Goal: Task Accomplishment & Management: Manage account settings

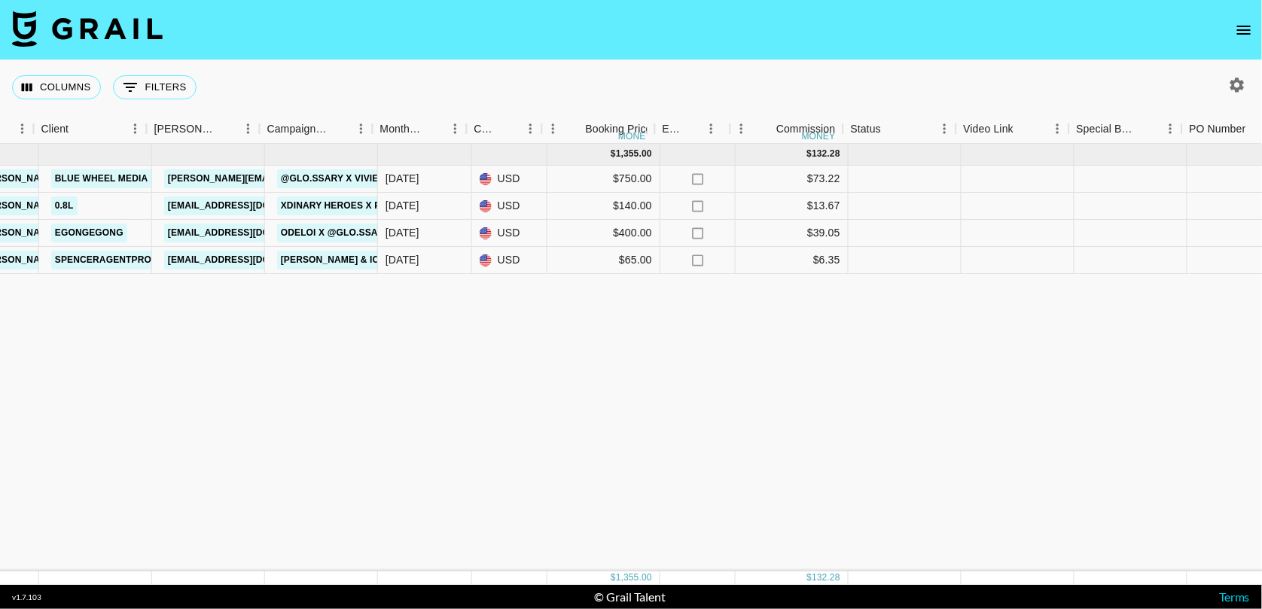
scroll to position [0, 469]
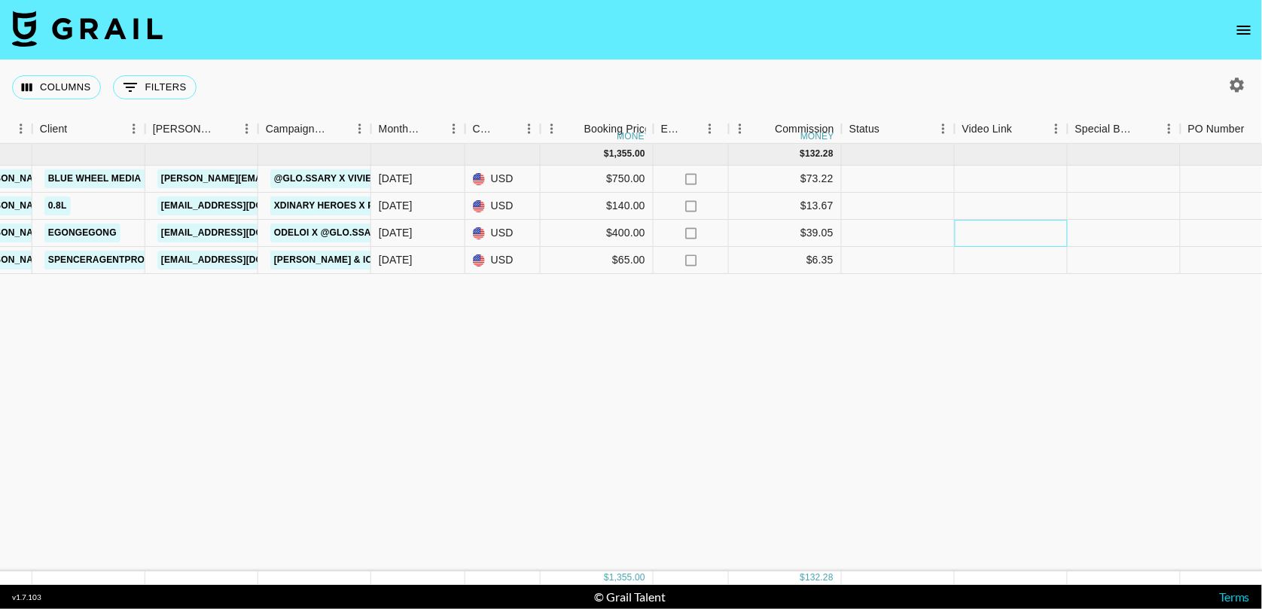
click at [975, 237] on div at bounding box center [1011, 233] width 113 height 27
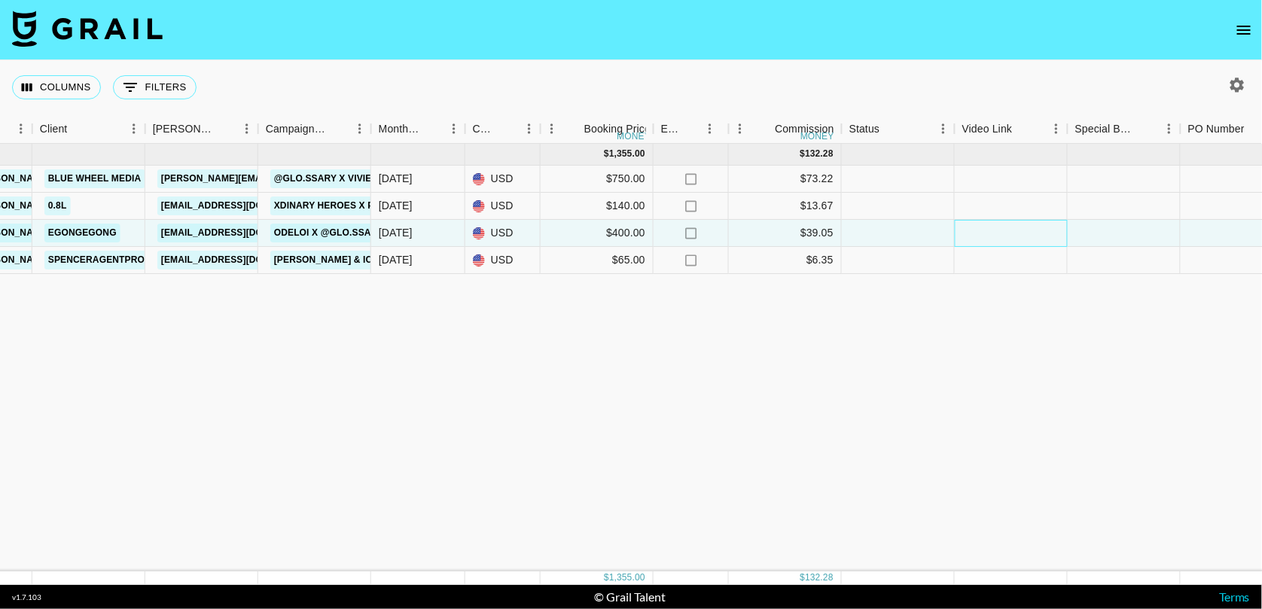
click at [994, 235] on div at bounding box center [1011, 233] width 113 height 27
click at [994, 235] on input "text" at bounding box center [1011, 233] width 111 height 12
paste input "IG [URL][DOMAIN_NAME] TT: [URL][DOMAIN_NAME]"
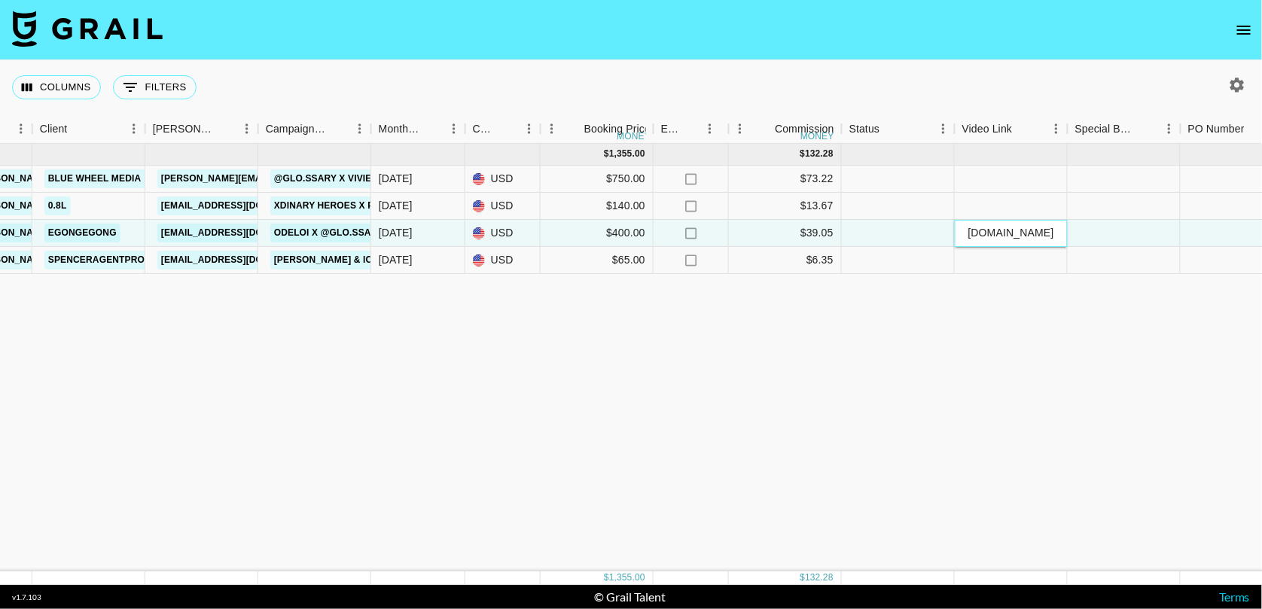
type input "IG [URL][DOMAIN_NAME] TT: [URL][DOMAIN_NAME]"
click at [997, 295] on div "Sep '25 ( 4 ) $ 1,355.00 $ 132.28 recePyXL9K0p3a7o8 glo.ssary isabel.greicius@g…" at bounding box center [781, 358] width 2501 height 428
click at [975, 233] on div "IG [URL][DOMAIN_NAME] TT: [URL][DOMAIN_NAME]" at bounding box center [1011, 232] width 97 height 15
click at [973, 228] on div "IG [URL][DOMAIN_NAME] TT: [URL][DOMAIN_NAME]" at bounding box center [1011, 232] width 97 height 15
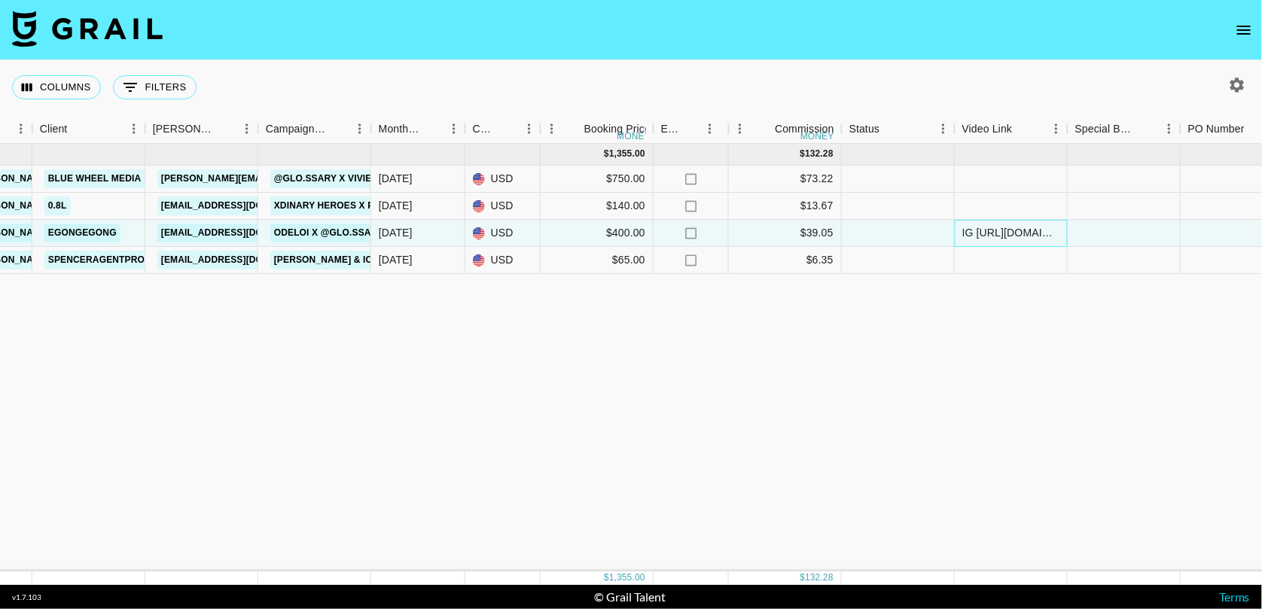
click at [974, 235] on div "IG [URL][DOMAIN_NAME] TT: [URL][DOMAIN_NAME]" at bounding box center [1011, 232] width 97 height 15
click at [1049, 293] on div "Sep '25 ( 4 ) $ 1,355.00 $ 132.28 recePyXL9K0p3a7o8 glo.ssary isabel.greicius@g…" at bounding box center [781, 358] width 2501 height 428
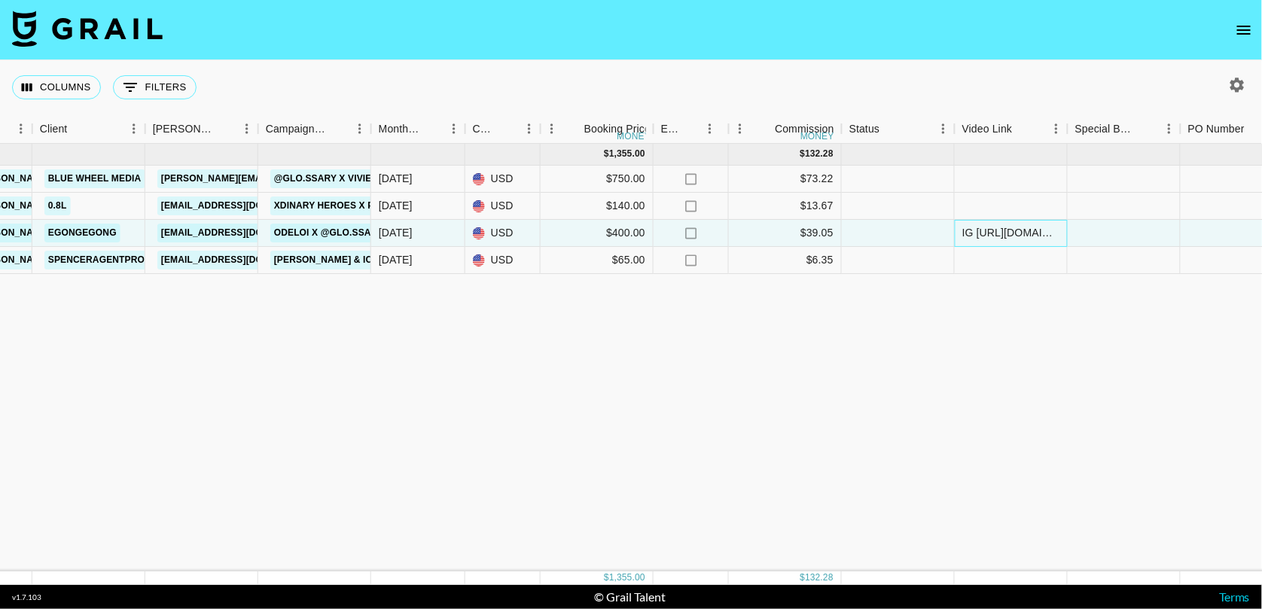
click at [973, 234] on div "IG [URL][DOMAIN_NAME] TT: [URL][DOMAIN_NAME]" at bounding box center [1011, 232] width 97 height 15
click at [914, 231] on div at bounding box center [898, 233] width 113 height 27
click at [929, 234] on div at bounding box center [898, 233] width 113 height 27
click at [891, 234] on div at bounding box center [898, 233] width 113 height 27
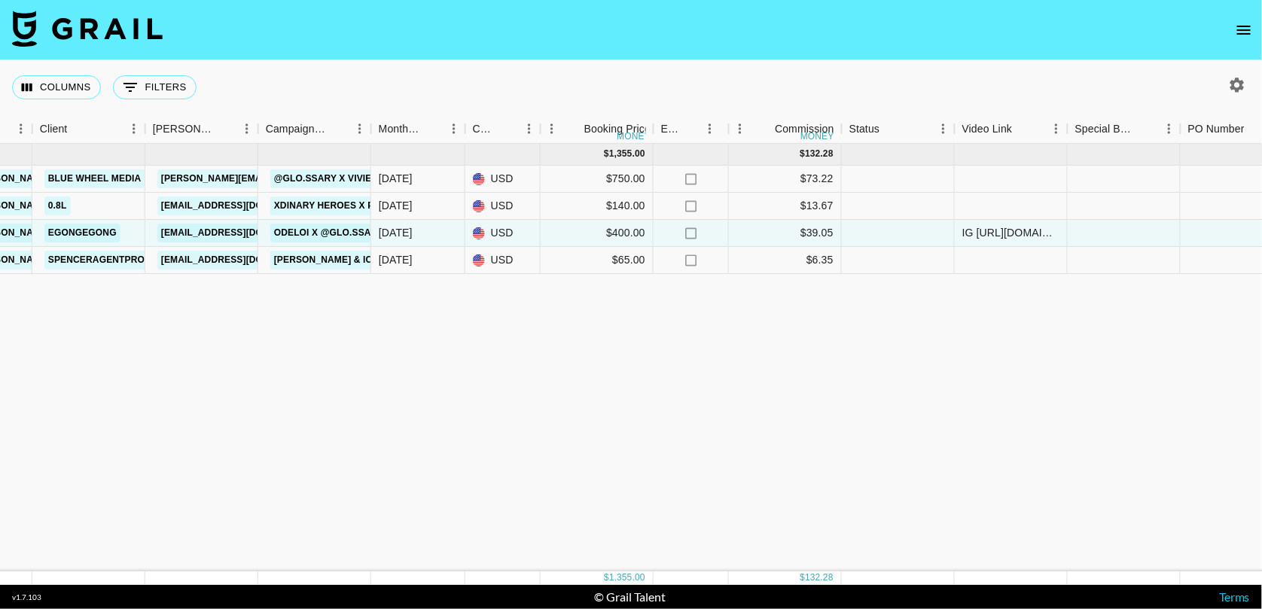
click at [943, 331] on div "Sep '25 ( 4 ) $ 1,355.00 $ 132.28 recePyXL9K0p3a7o8 glo.ssary isabel.greicius@g…" at bounding box center [781, 358] width 2501 height 428
click at [893, 229] on div at bounding box center [898, 233] width 113 height 27
click at [910, 356] on div "Sep '25 ( 4 ) $ 1,355.00 $ 132.28 recePyXL9K0p3a7o8 glo.ssary isabel.greicius@g…" at bounding box center [781, 358] width 2501 height 428
click at [920, 224] on div at bounding box center [898, 233] width 113 height 27
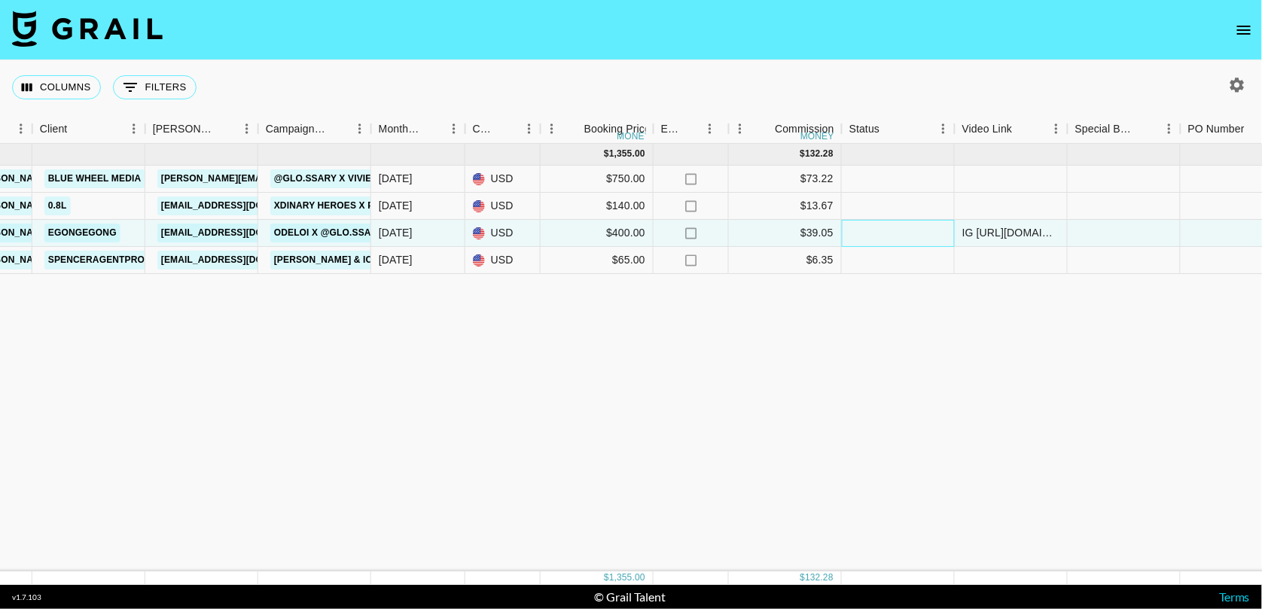
click at [920, 224] on div at bounding box center [898, 233] width 113 height 27
click at [187, 226] on link "jester@egongegong.com" at bounding box center [241, 233] width 169 height 19
click at [346, 232] on link "ODELOI x @Glo.ssary" at bounding box center [328, 233] width 117 height 19
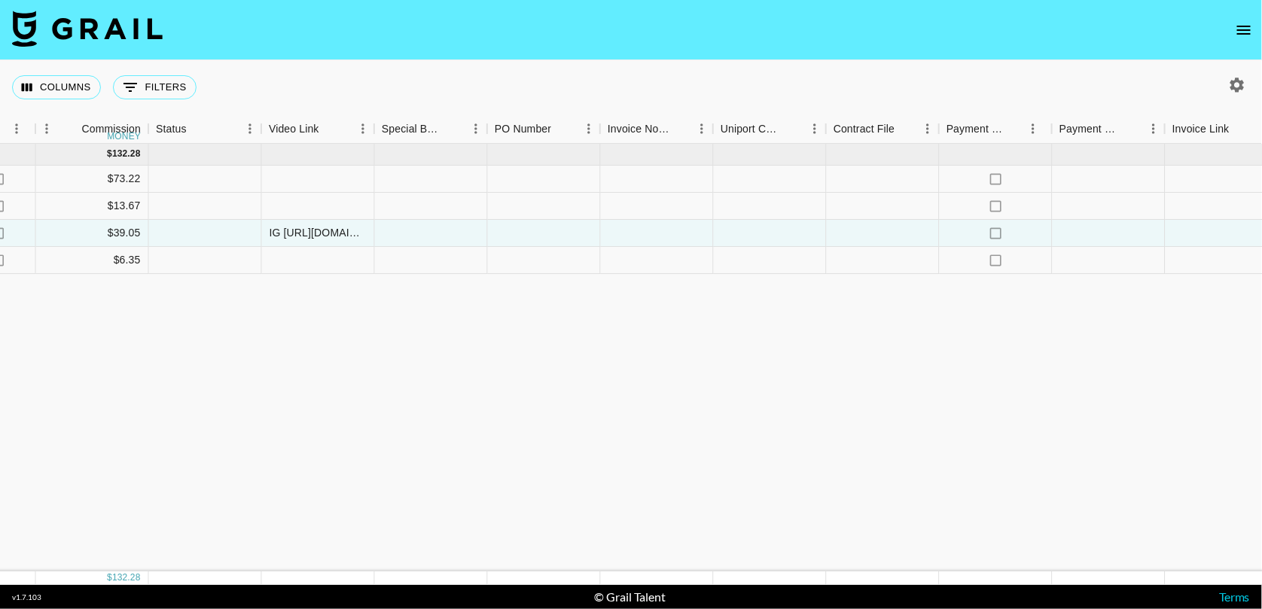
scroll to position [0, 1238]
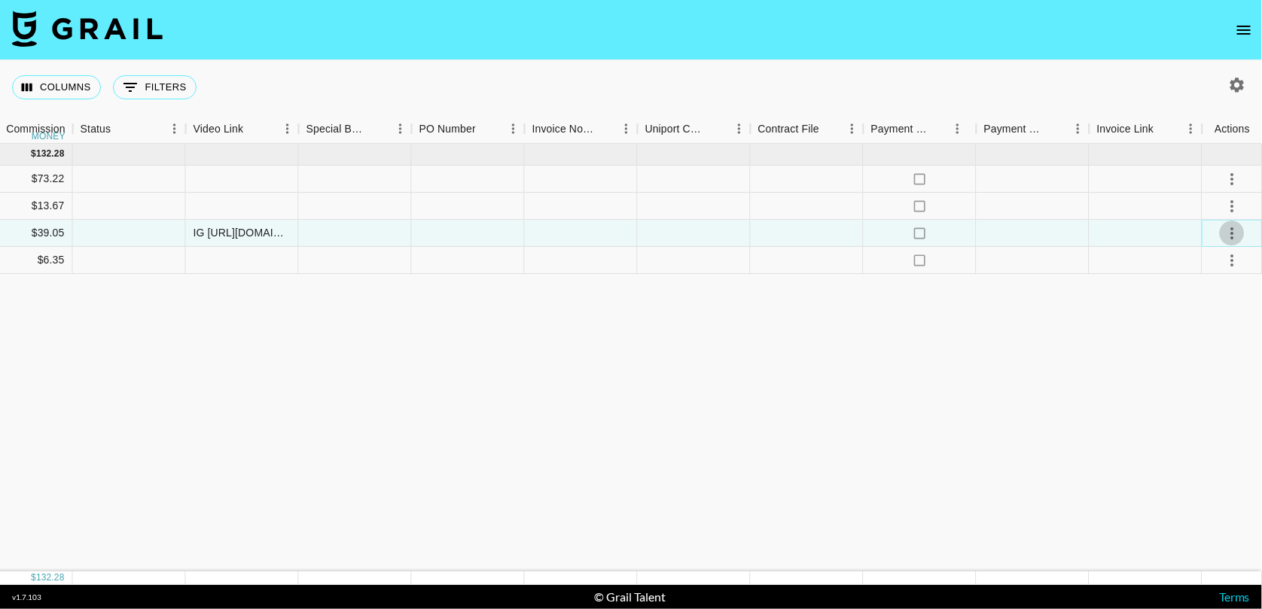
click at [1234, 228] on icon "select merge strategy" at bounding box center [1233, 233] width 18 height 18
click at [1182, 408] on div "Sep '25 ( 4 ) $ 1,355.00 $ 132.28 recePyXL9K0p3a7o8 glo.ssary isabel.greicius@g…" at bounding box center [12, 358] width 2501 height 428
click at [1240, 208] on icon "select merge strategy" at bounding box center [1233, 206] width 18 height 18
click at [1186, 374] on div "Sep '25 ( 4 ) $ 1,355.00 $ 132.28 recePyXL9K0p3a7o8 glo.ssary isabel.greicius@g…" at bounding box center [12, 358] width 2501 height 428
click at [1230, 234] on icon "select merge strategy" at bounding box center [1233, 233] width 18 height 18
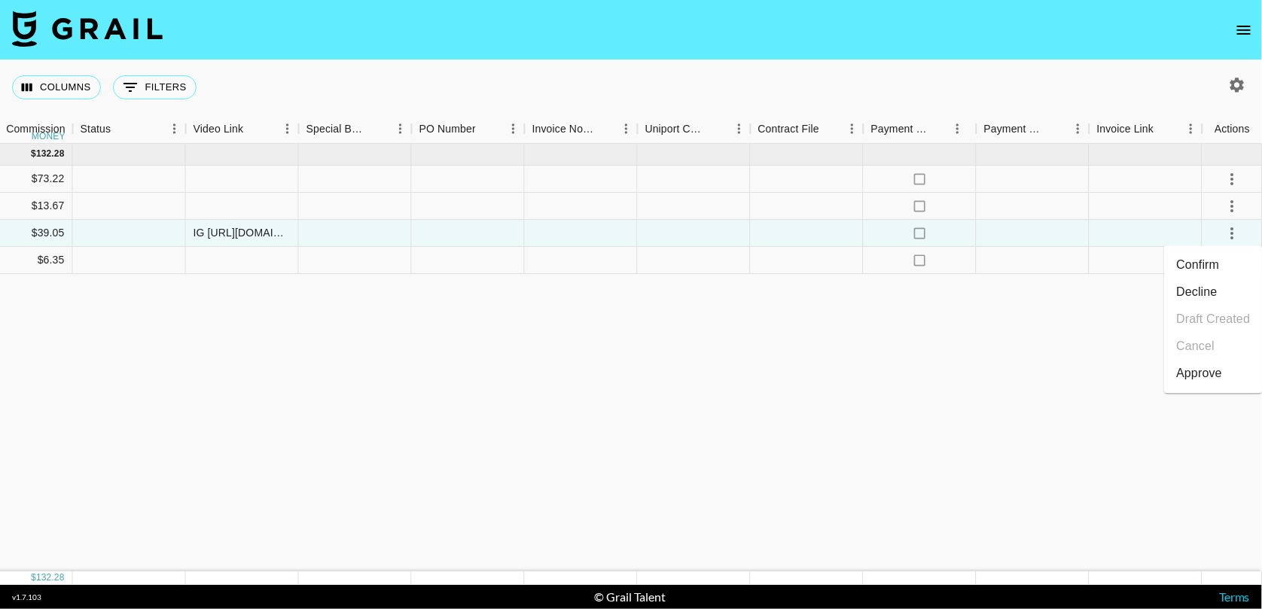
click at [1055, 352] on div "Sep '25 ( 4 ) $ 1,355.00 $ 132.28 recePyXL9K0p3a7o8 glo.ssary isabel.greicius@g…" at bounding box center [12, 358] width 2501 height 428
click at [1232, 240] on icon "select merge strategy" at bounding box center [1233, 233] width 18 height 18
click at [1210, 373] on div "Approve" at bounding box center [1200, 374] width 46 height 18
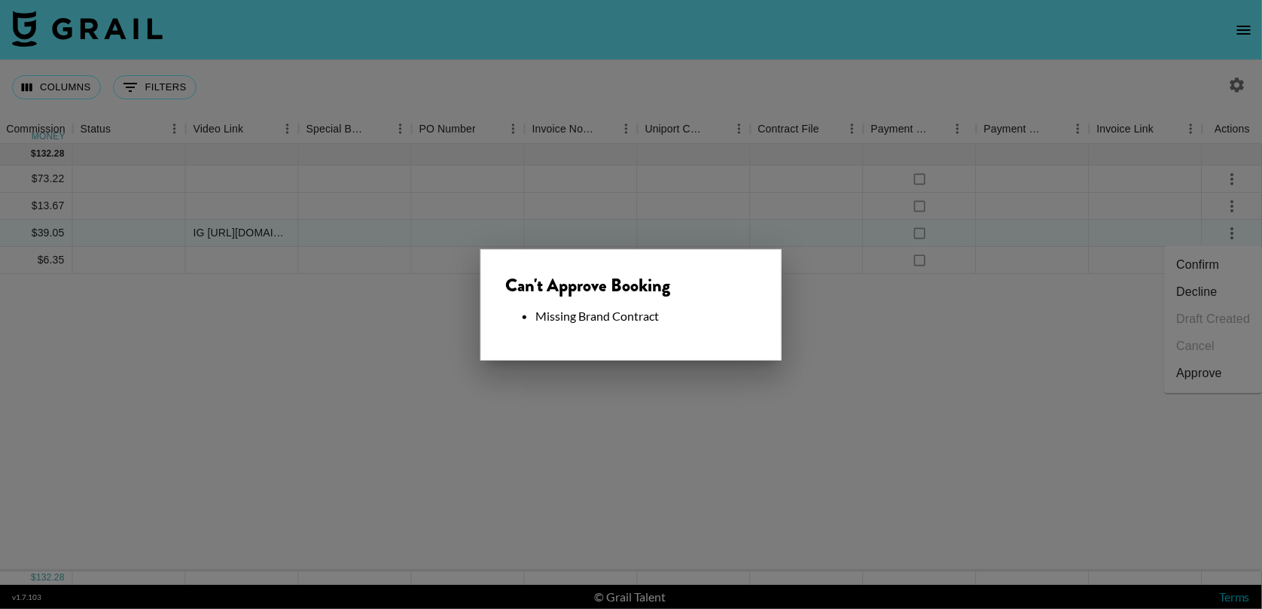
click at [1188, 434] on div at bounding box center [631, 304] width 1262 height 609
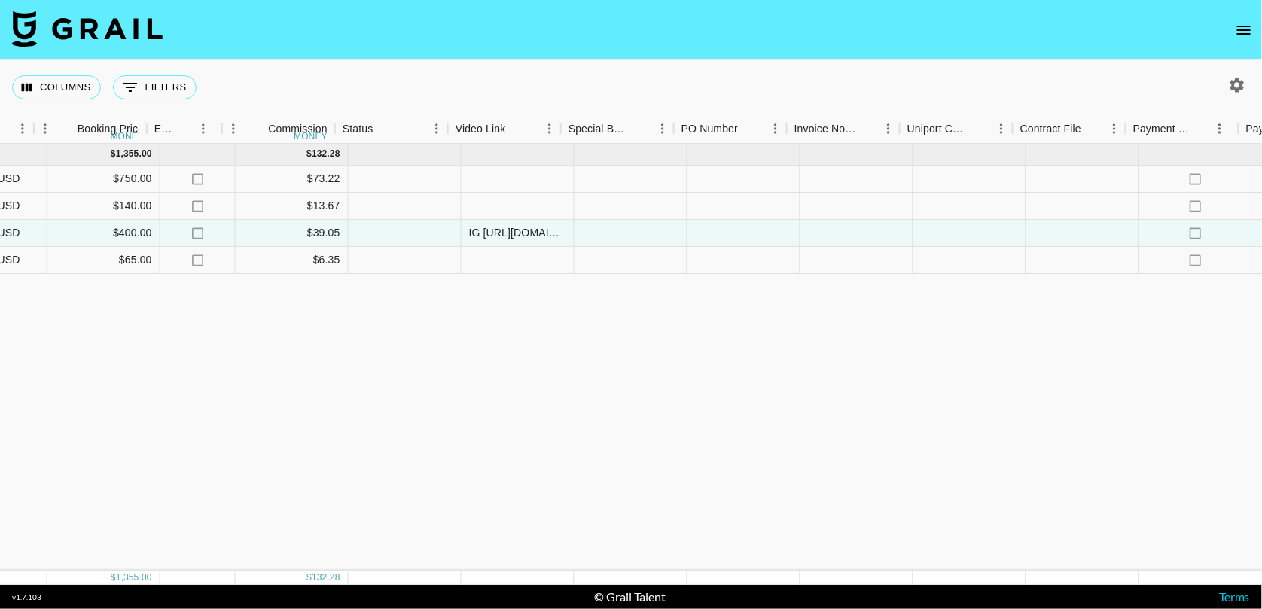
scroll to position [0, 979]
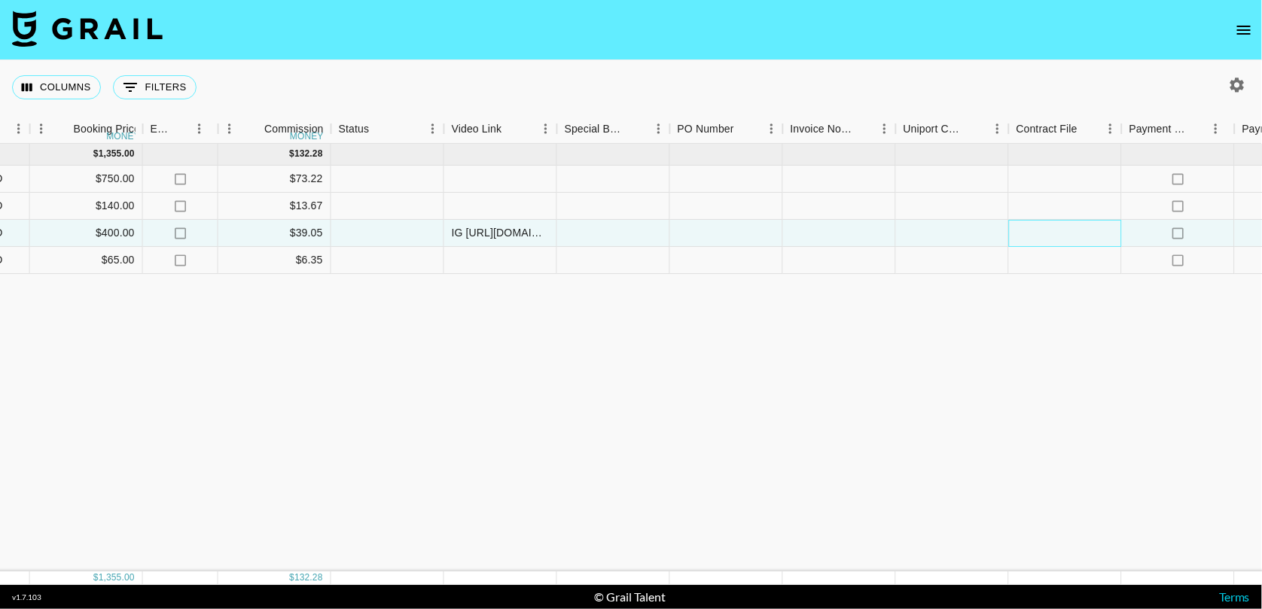
click at [1043, 234] on div at bounding box center [1065, 233] width 113 height 27
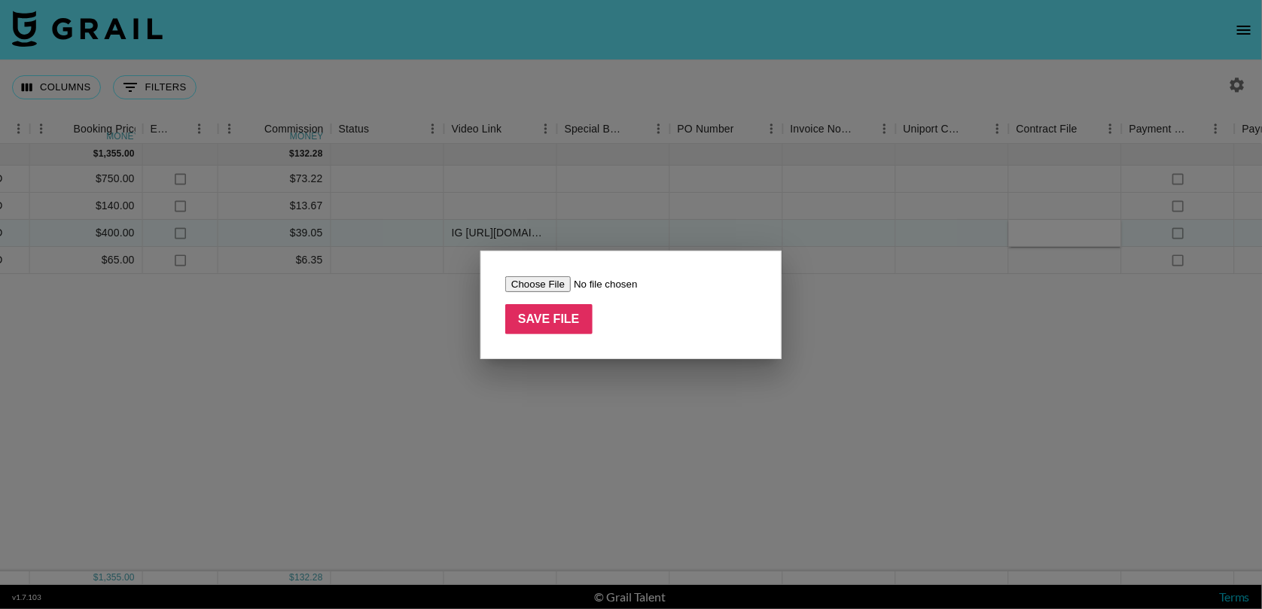
click at [560, 283] on input "file" at bounding box center [600, 284] width 191 height 16
type input "C:\fakepath\[Kathy Yang x EOEO] Agreement for ODELOI (2025) - Postpayment.pdf"
click at [561, 306] on input "Save File" at bounding box center [548, 319] width 87 height 30
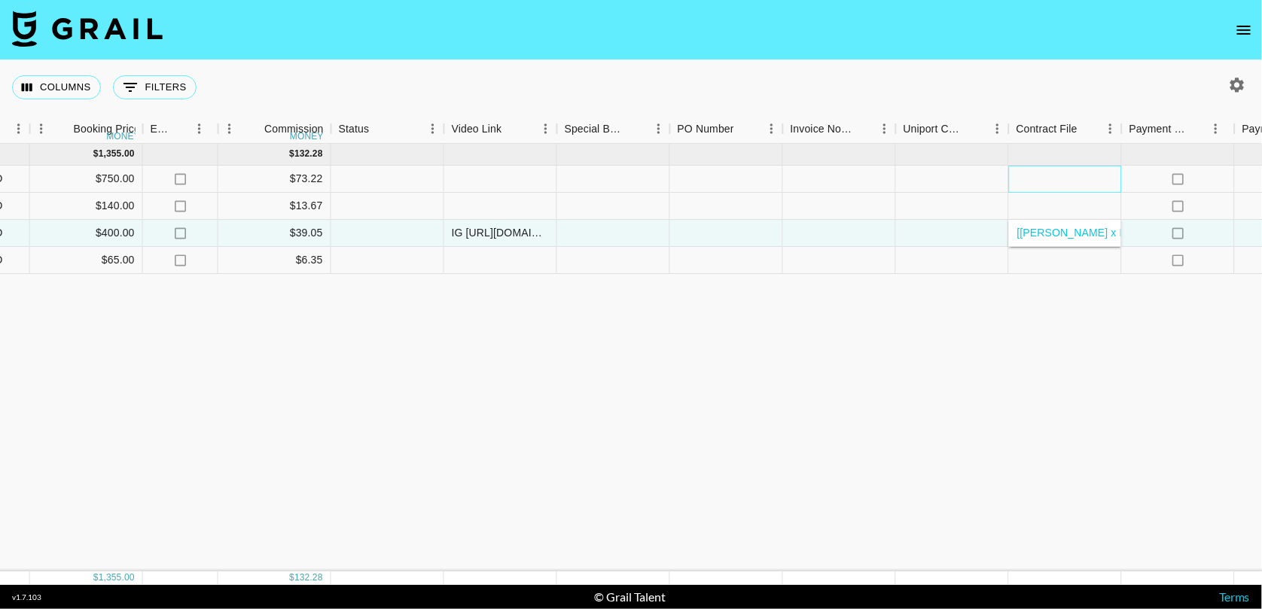
click at [1033, 166] on div at bounding box center [1065, 179] width 113 height 27
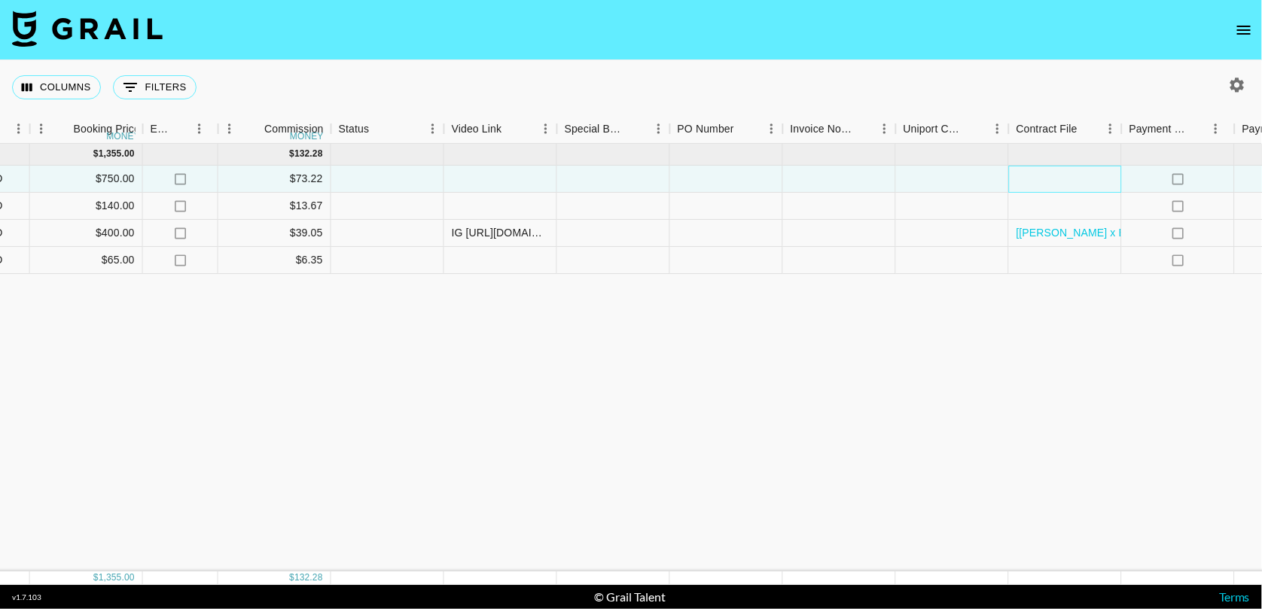
click at [1048, 180] on div at bounding box center [1065, 179] width 113 height 27
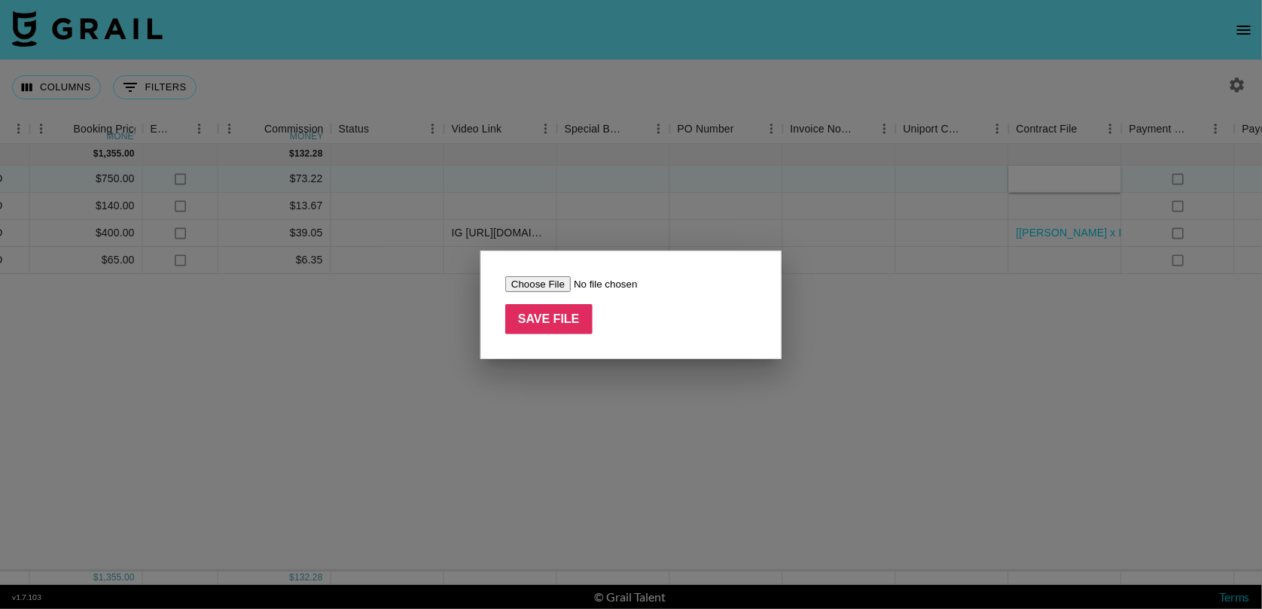
click at [552, 284] on input "file" at bounding box center [600, 284] width 191 height 16
click at [551, 285] on input "file" at bounding box center [600, 284] width 191 height 16
type input "C:\fakepath\[completed] glo.ssary x Vivier Collaboration Agreement.pdf"
click at [551, 325] on input "Save File" at bounding box center [548, 319] width 87 height 30
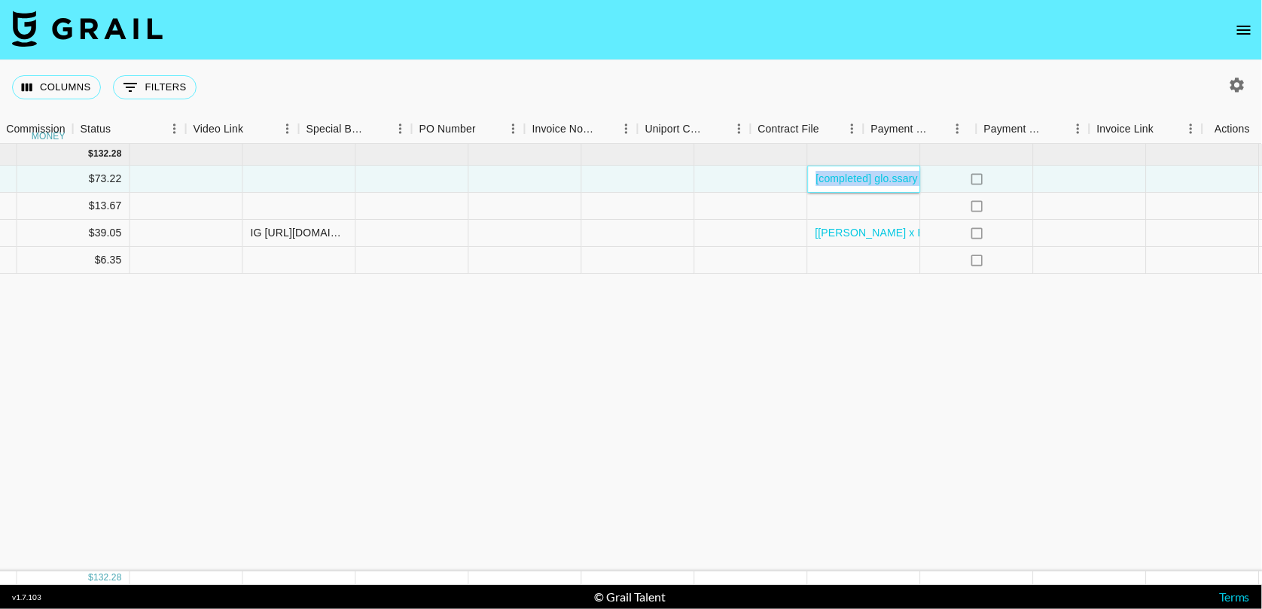
scroll to position [0, 1238]
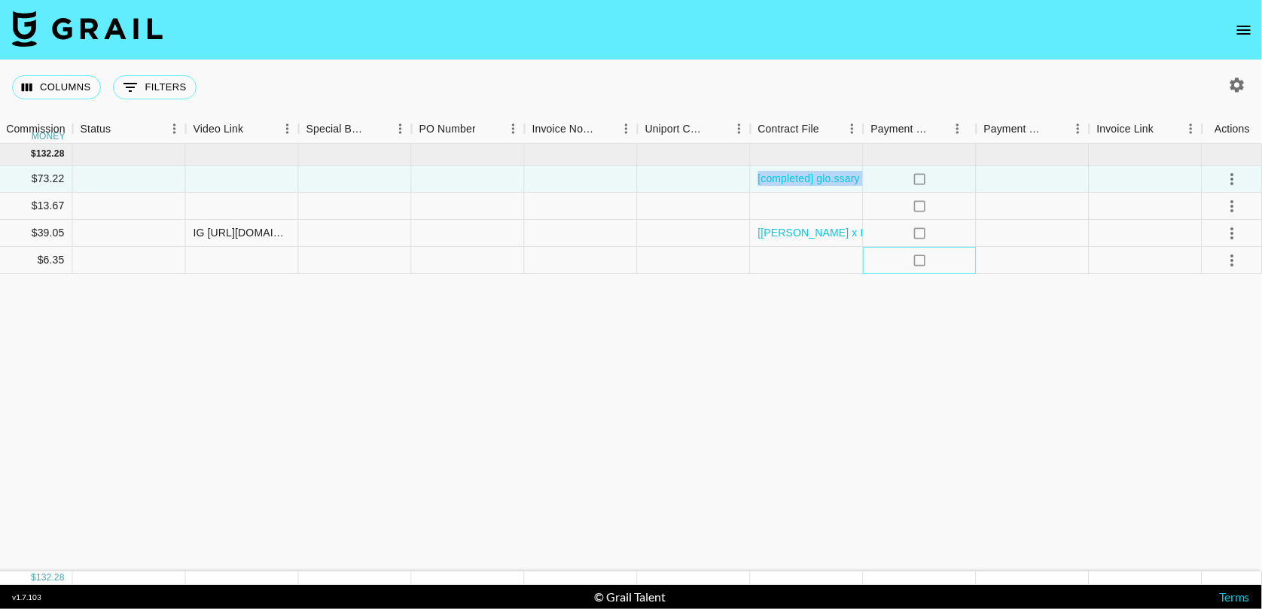
click at [919, 261] on icon "no" at bounding box center [920, 260] width 15 height 15
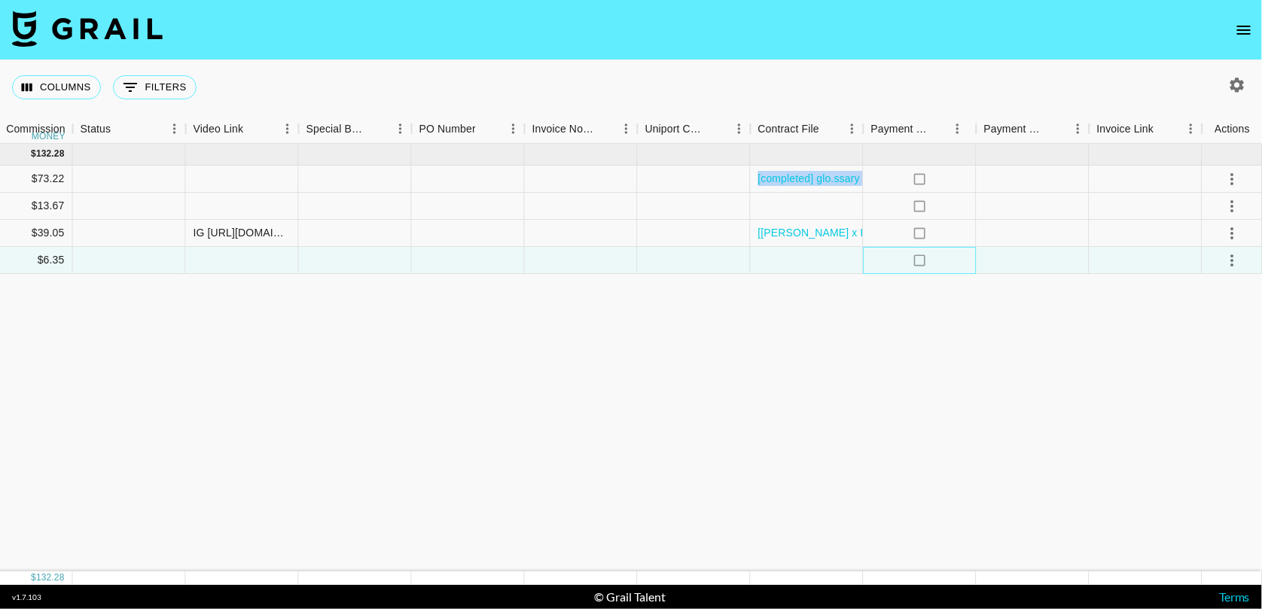
click at [922, 256] on icon "no" at bounding box center [920, 260] width 15 height 15
click at [1239, 264] on icon "select merge strategy" at bounding box center [1233, 261] width 18 height 18
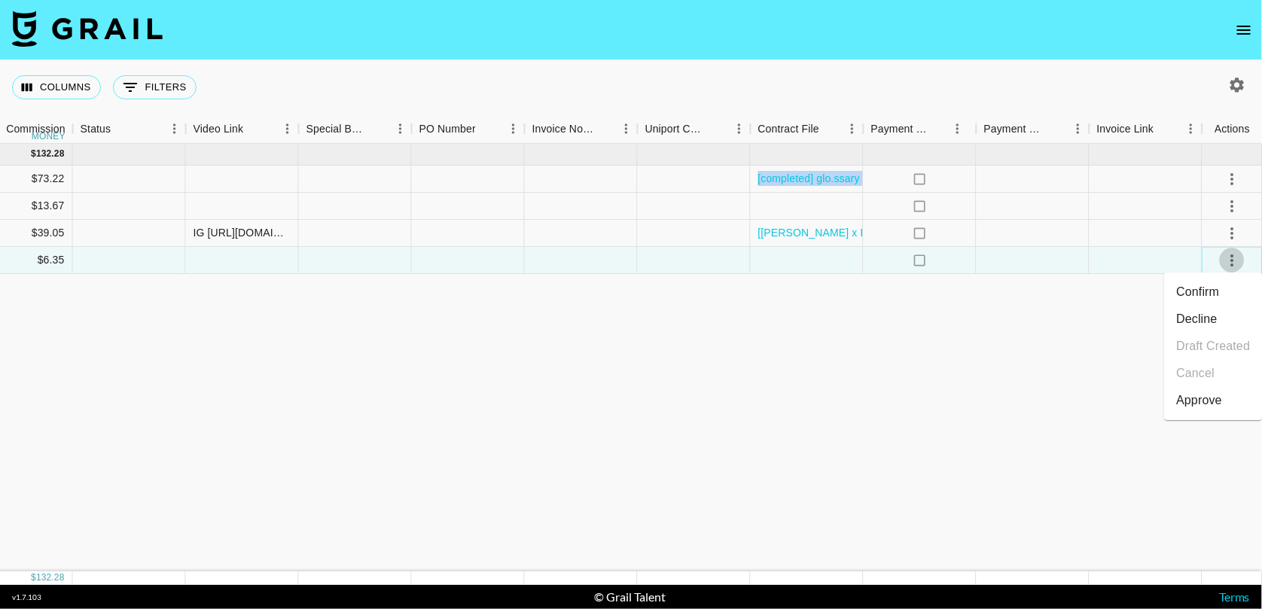
click at [1239, 264] on icon "select merge strategy" at bounding box center [1233, 261] width 18 height 18
click at [765, 273] on div at bounding box center [807, 260] width 113 height 27
click at [239, 255] on div at bounding box center [242, 260] width 113 height 27
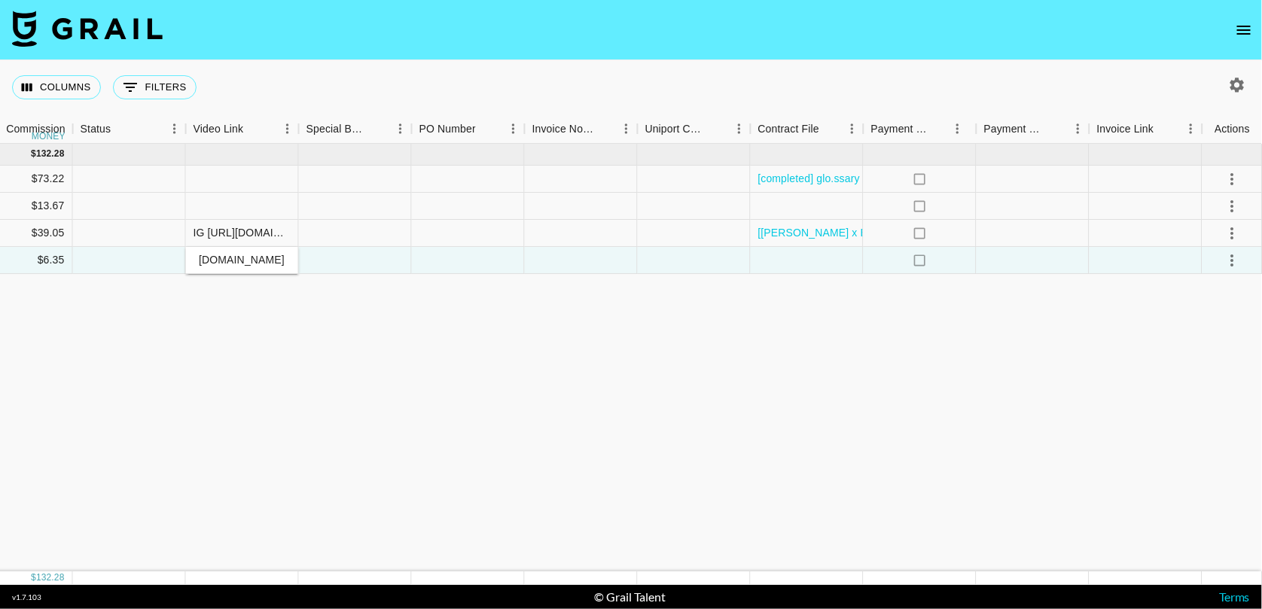
type input "https://www.tiktok.com/@evelyngonz_/video/7552344674439154957"
click at [372, 401] on div "Sep '25 ( 4 ) $ 1,355.00 $ 132.28 recePyXL9K0p3a7o8 glo.ssary isabel.greicius@g…" at bounding box center [12, 358] width 2501 height 428
